Goal: Find contact information: Find contact information

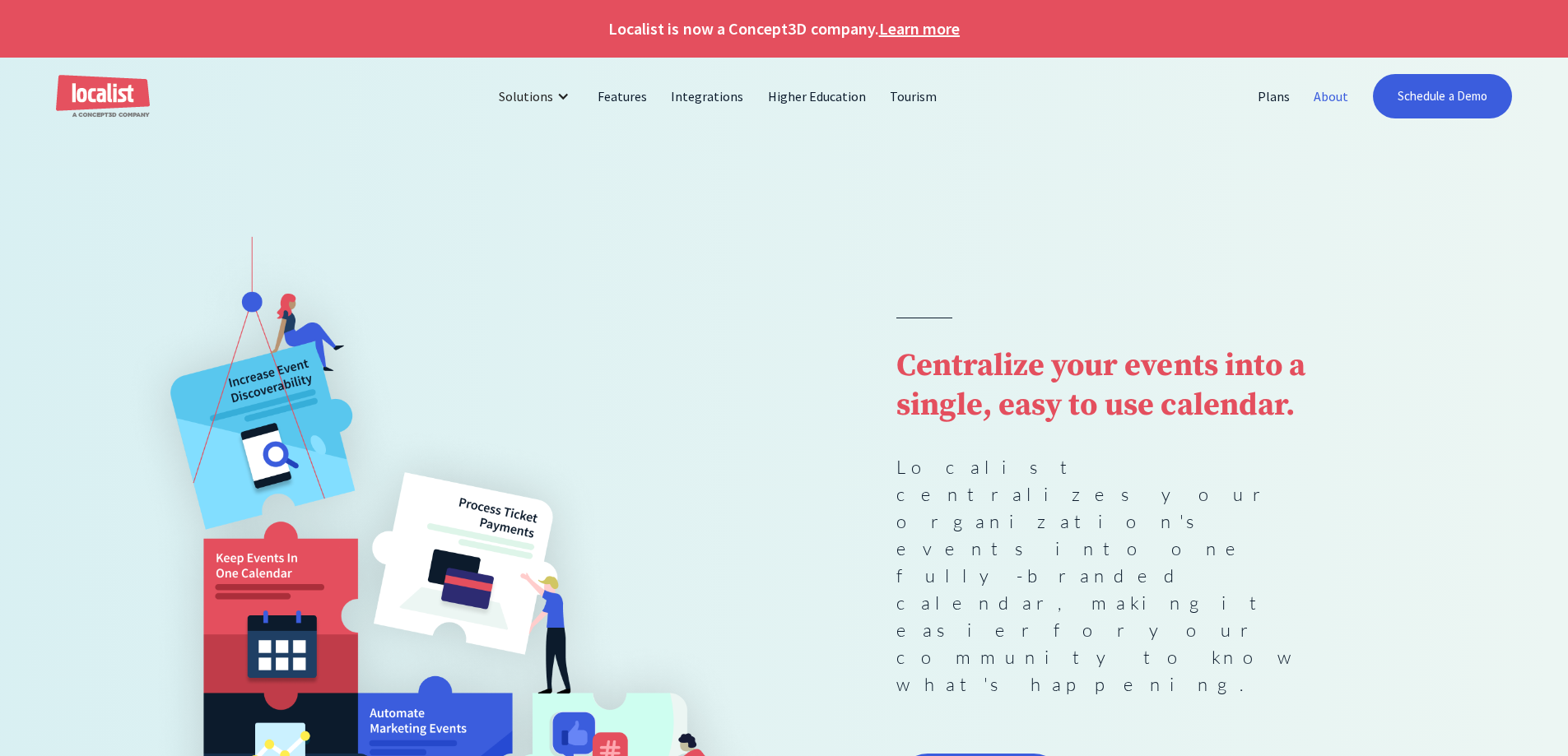
click at [1316, 106] on link "About" at bounding box center [1330, 96] width 59 height 39
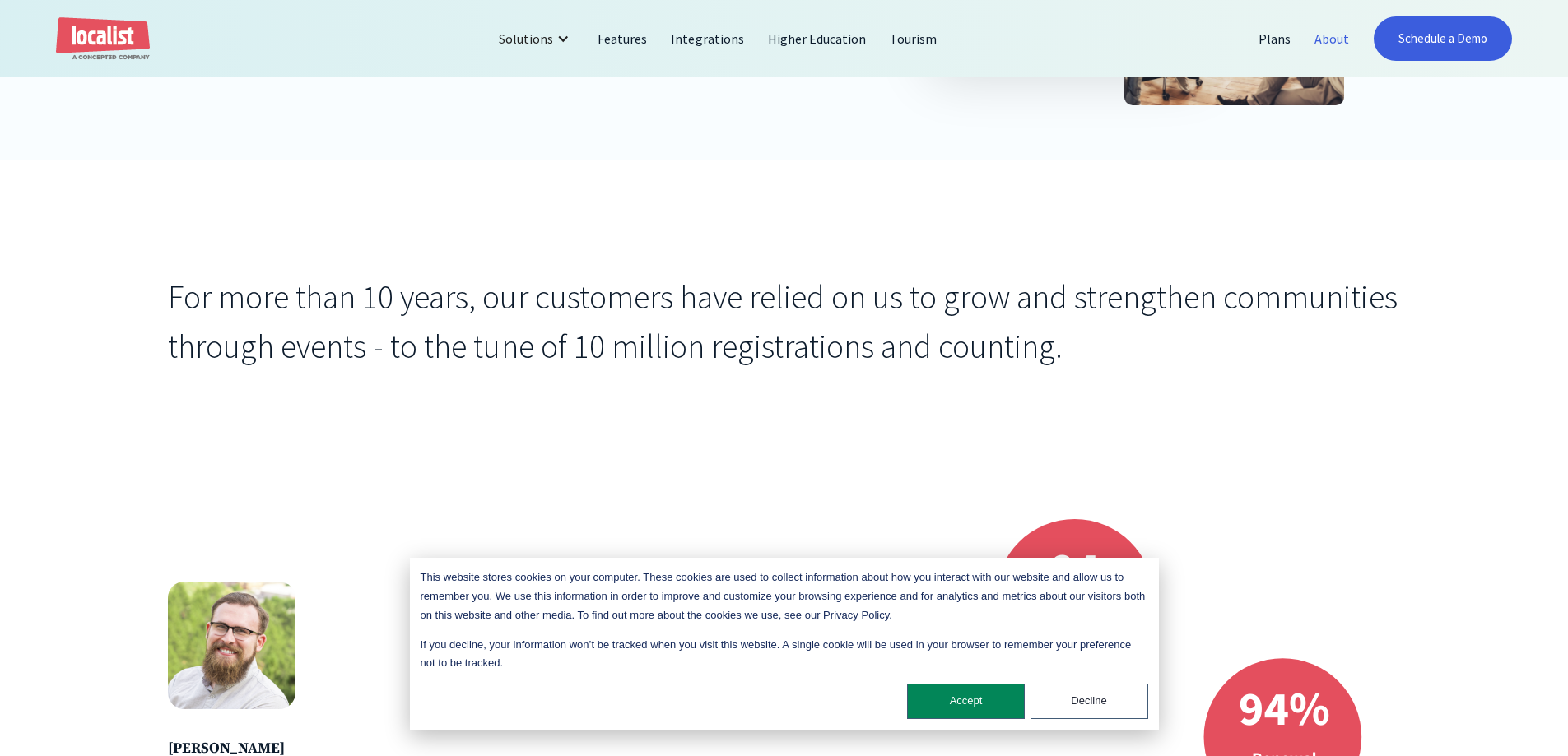
scroll to position [575, 0]
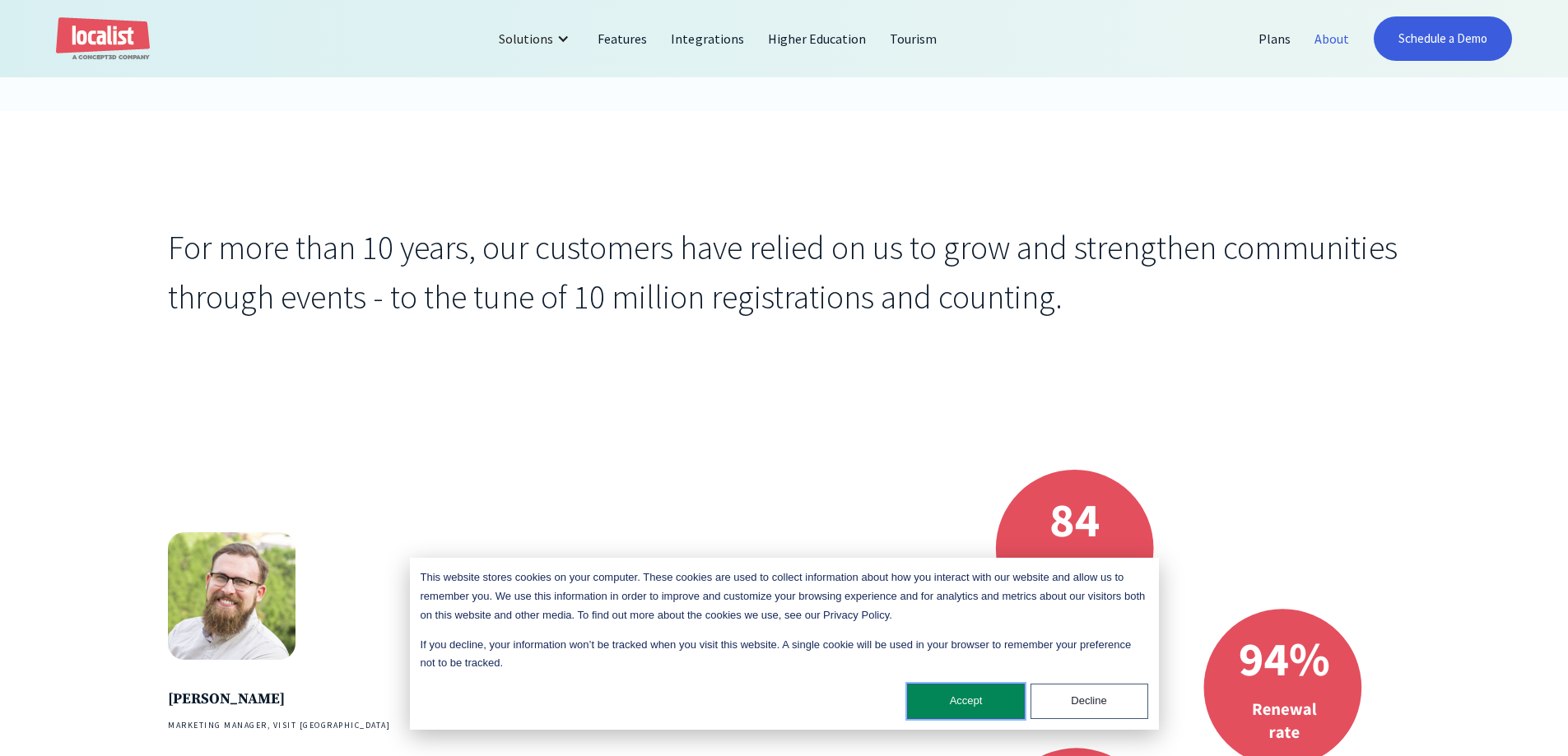
click at [977, 704] on button "Accept" at bounding box center [965, 701] width 118 height 36
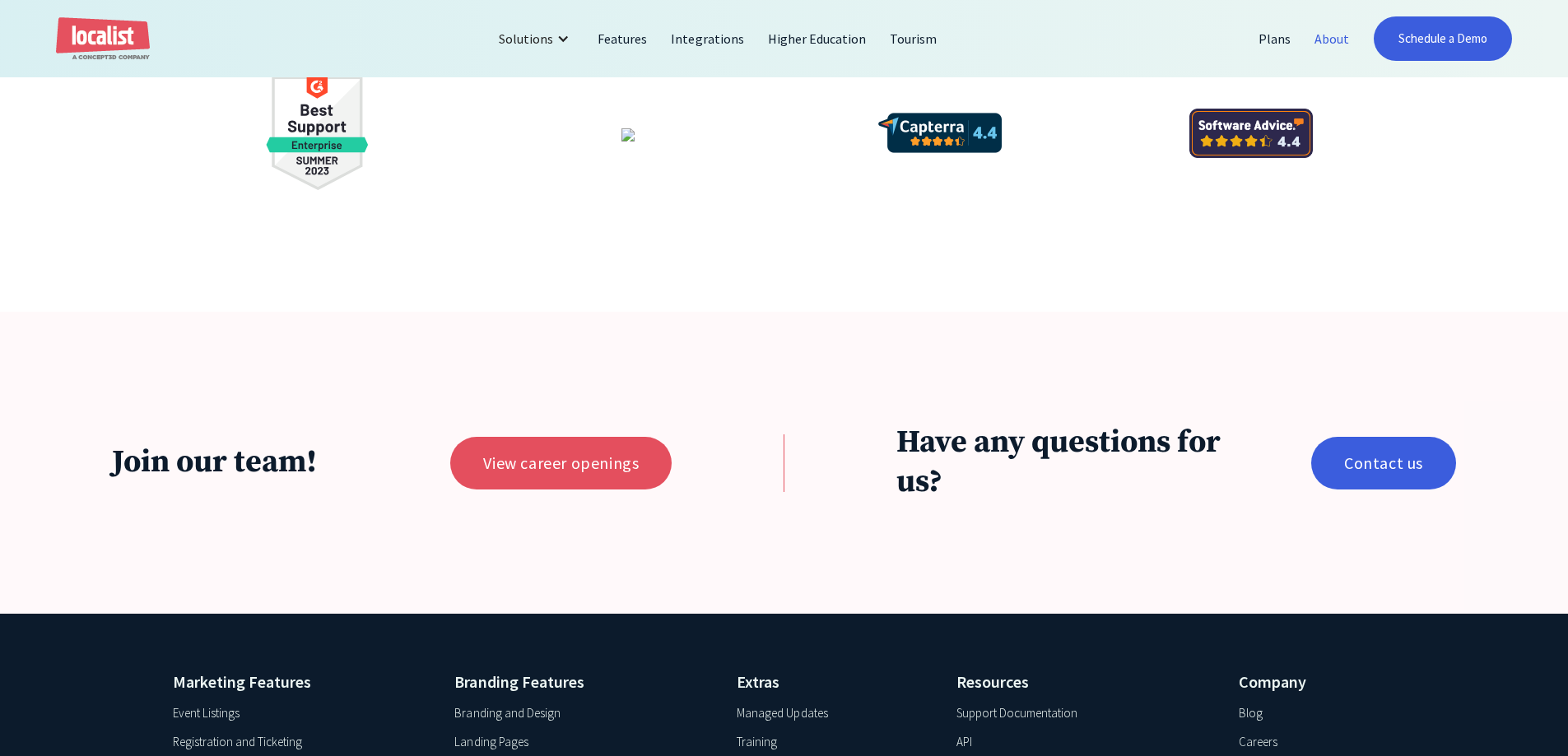
scroll to position [3936, 0]
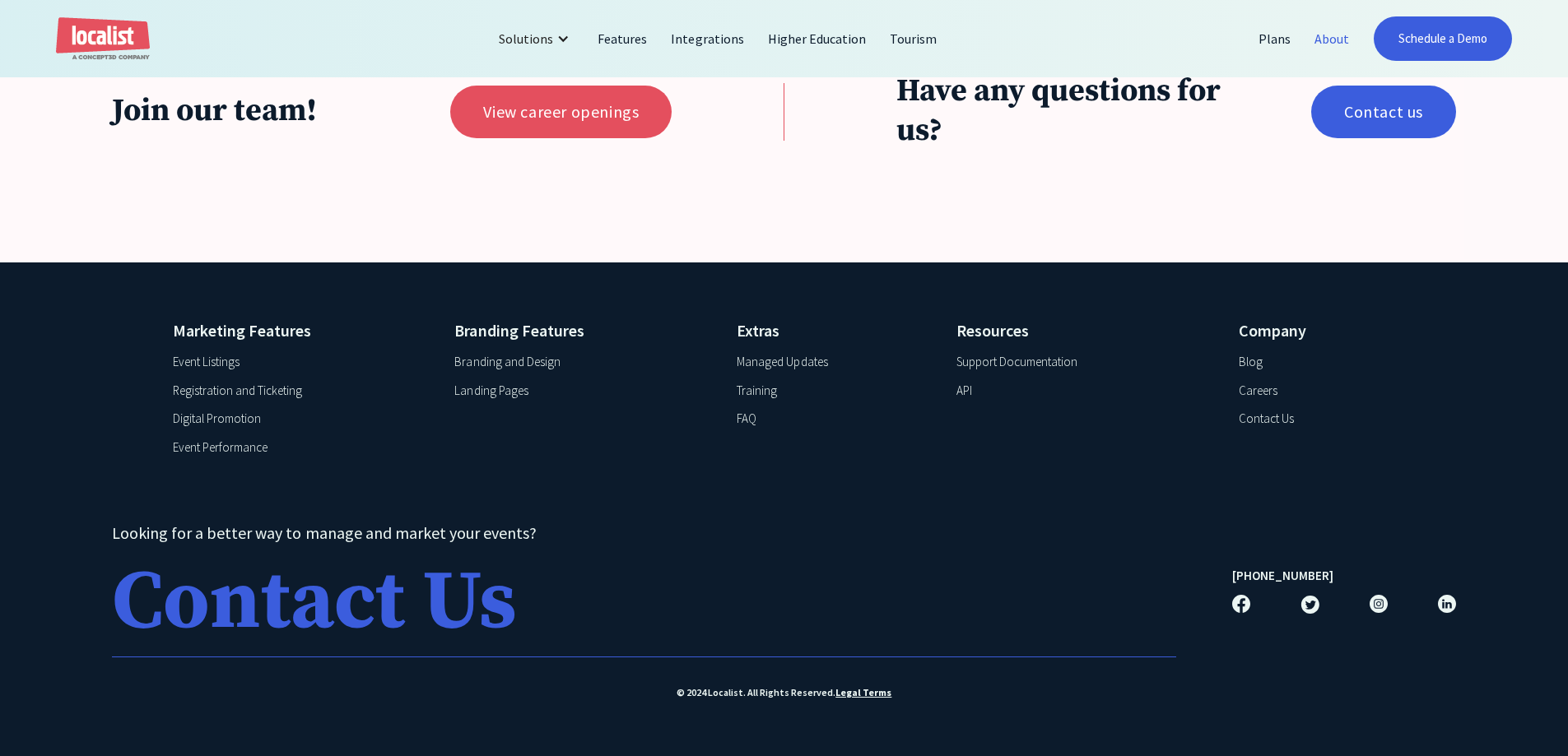
click at [344, 598] on div "Contact Us" at bounding box center [314, 602] width 404 height 82
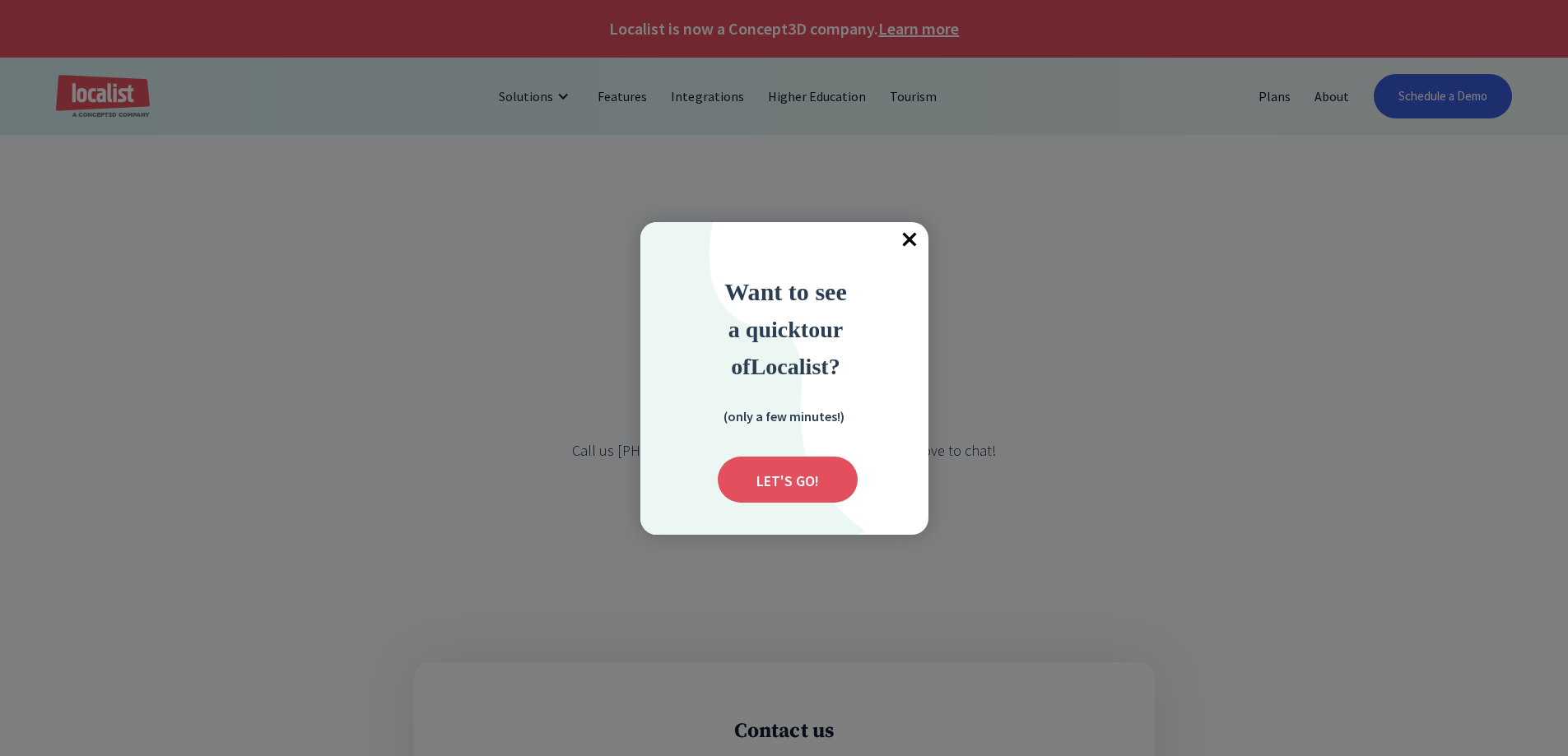
click at [918, 244] on span "×" at bounding box center [909, 239] width 36 height 36
